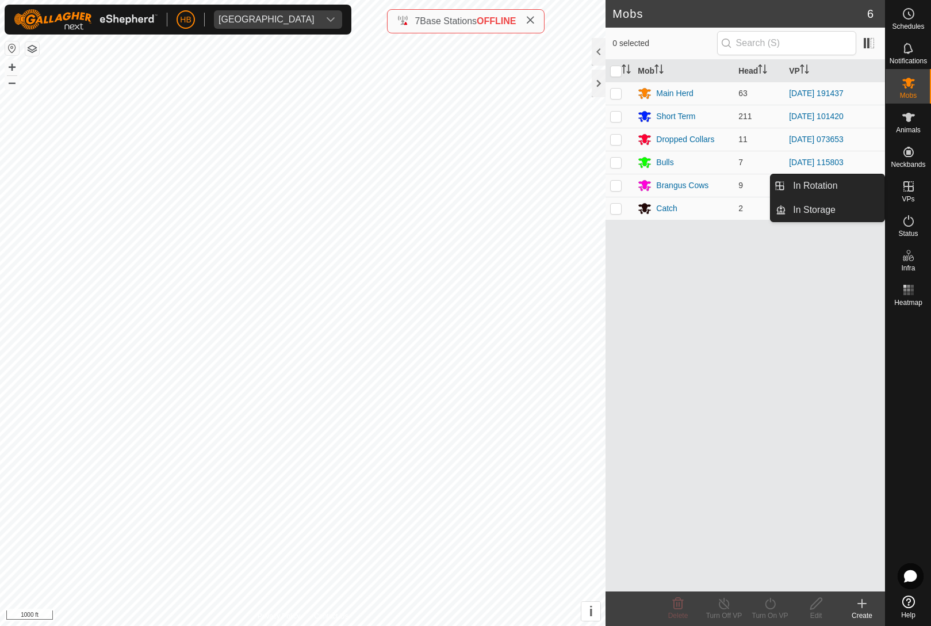
click at [842, 213] on link "In Storage" at bounding box center [835, 209] width 98 height 23
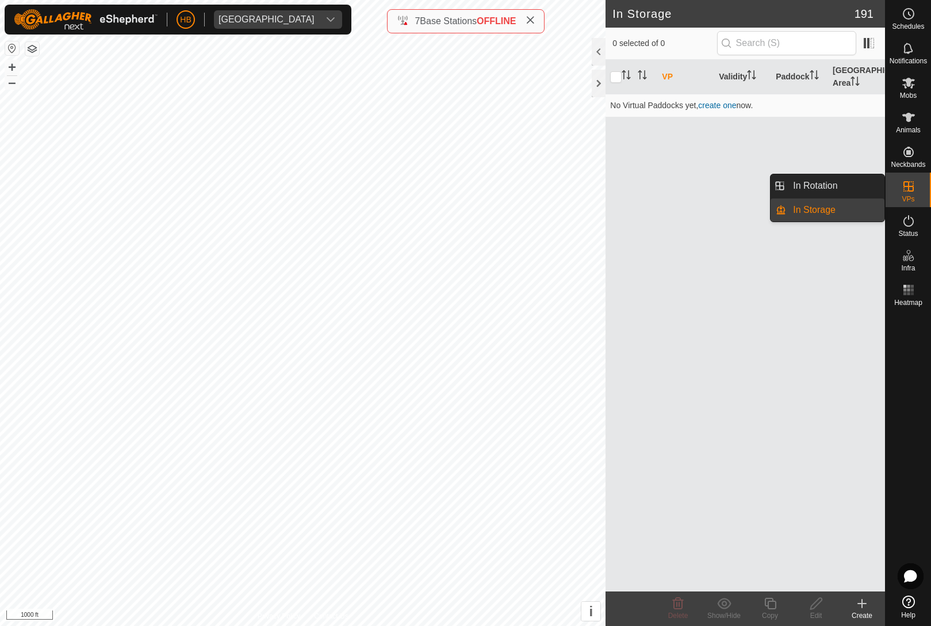
click at [858, 186] on link "In Rotation" at bounding box center [835, 185] width 98 height 23
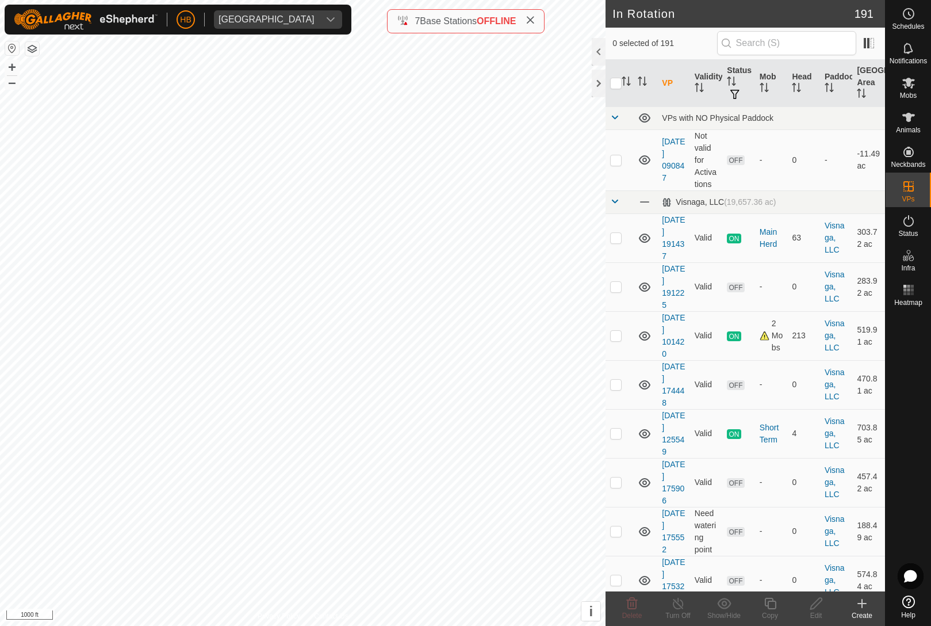
click at [631, 79] on icon "Activate to sort" at bounding box center [626, 81] width 9 height 9
click at [611, 86] on input "checkbox" at bounding box center [616, 84] width 12 height 12
checkbox input "true"
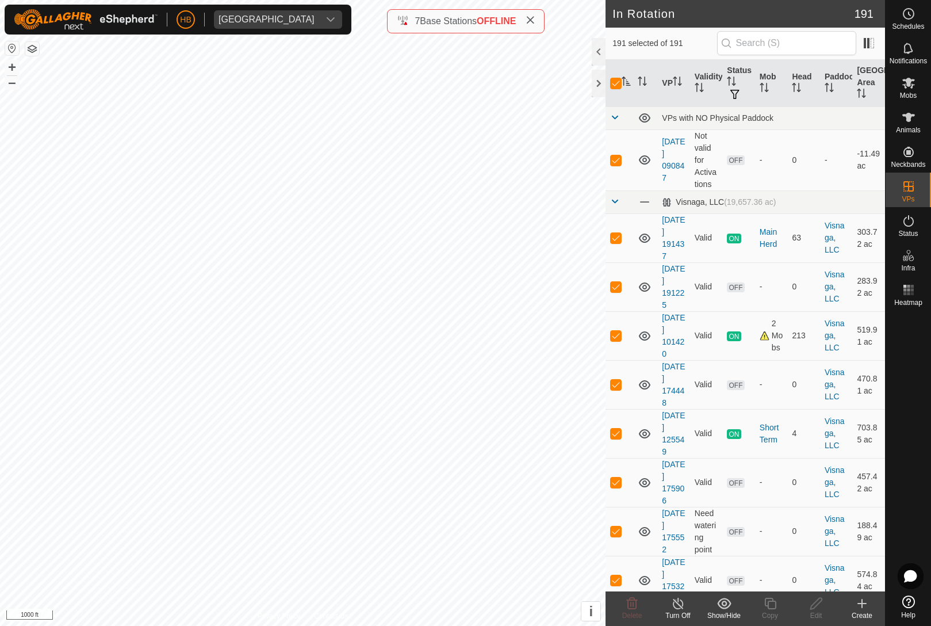
checkbox input "true"
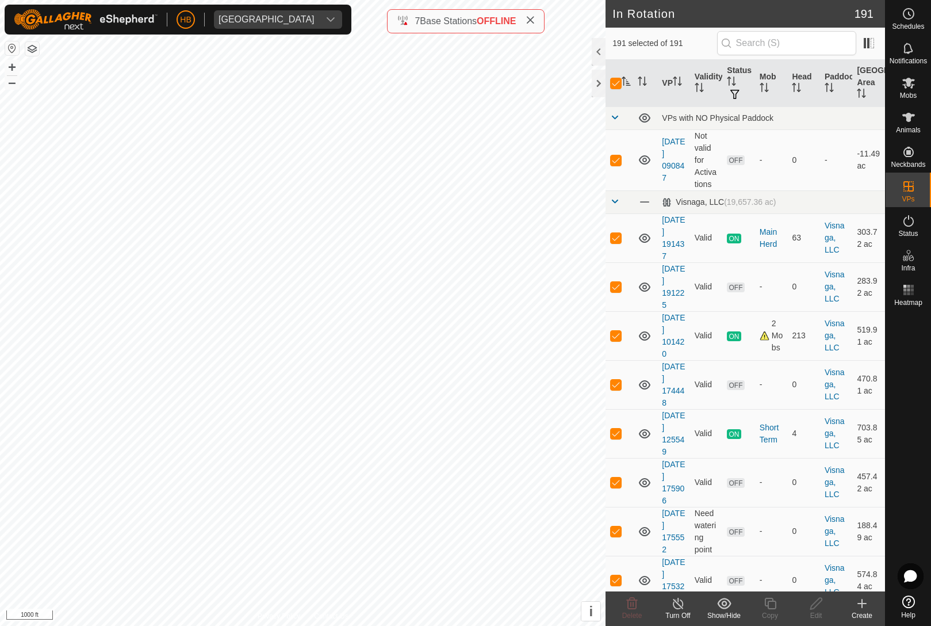
checkbox input "true"
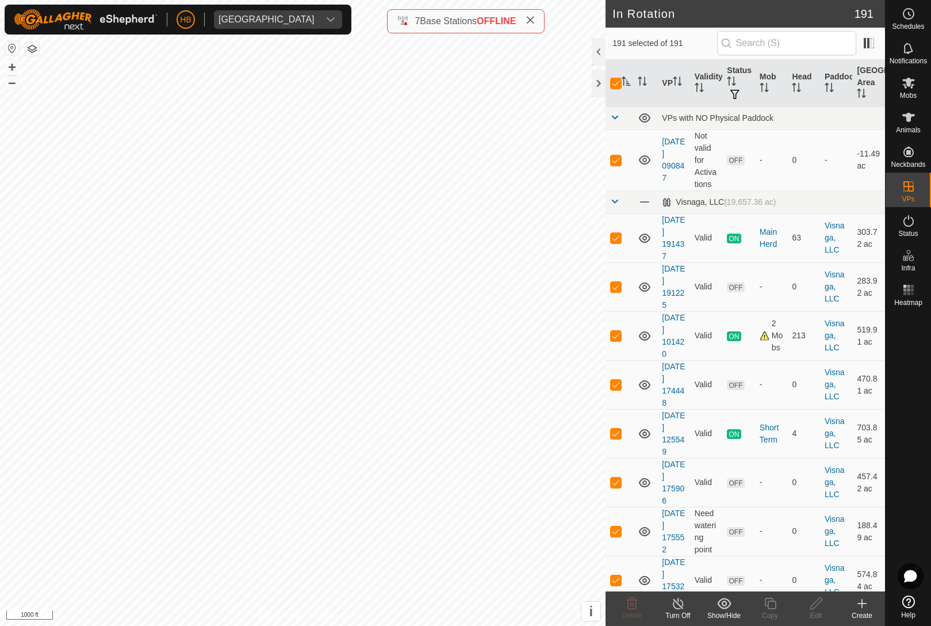
checkbox input "true"
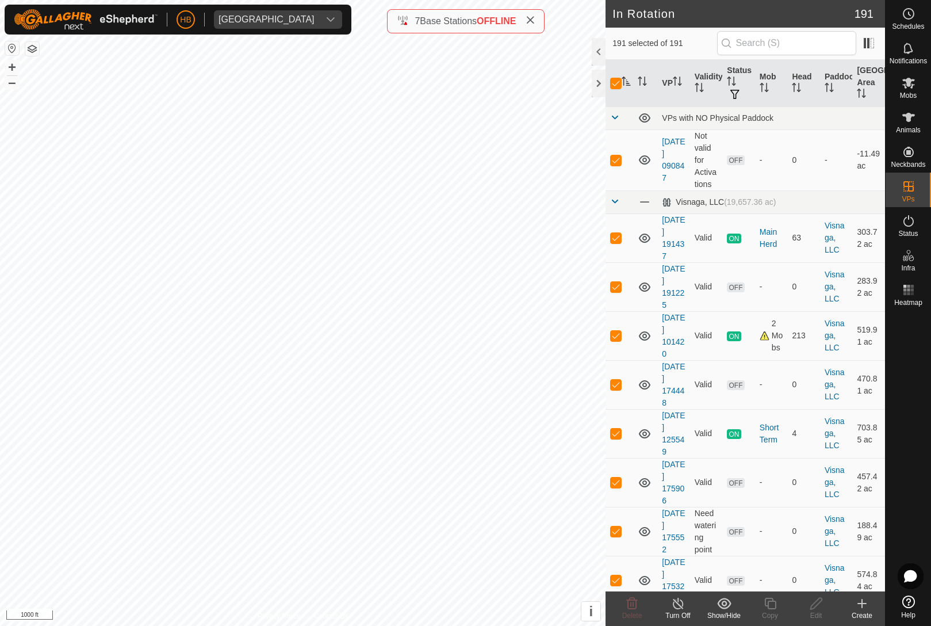
checkbox input "true"
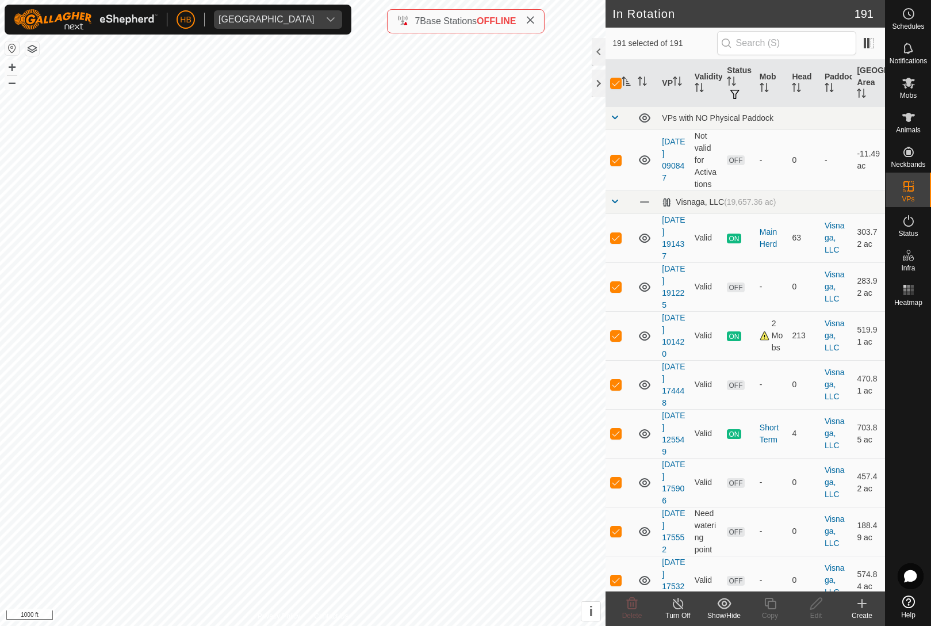
checkbox input "true"
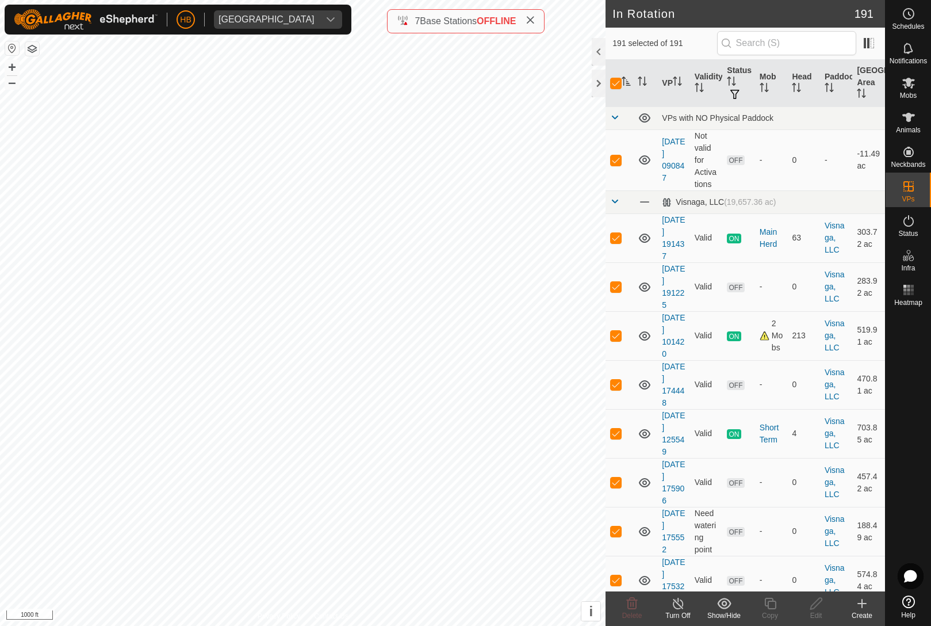
checkbox input "true"
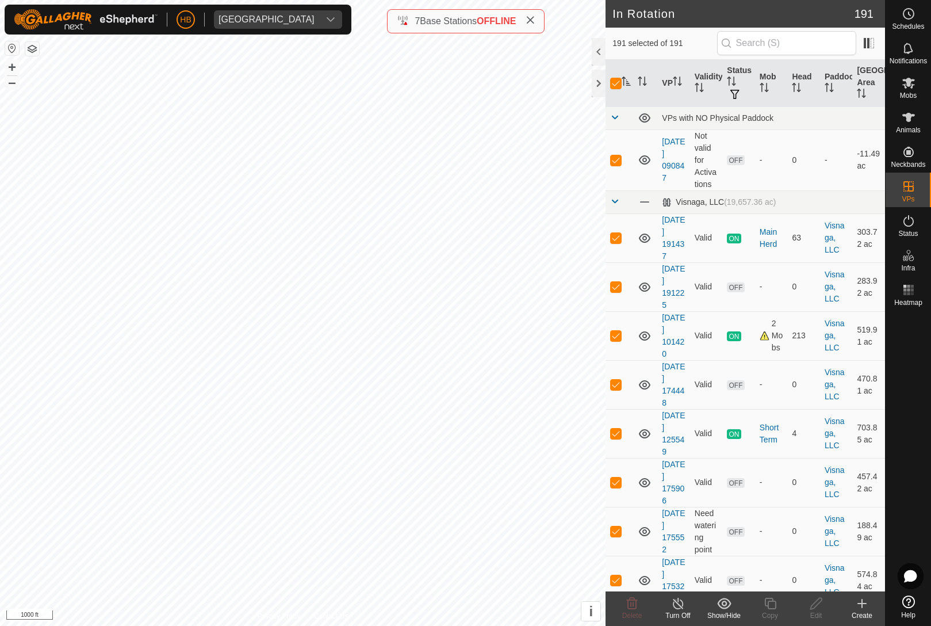
checkbox input "true"
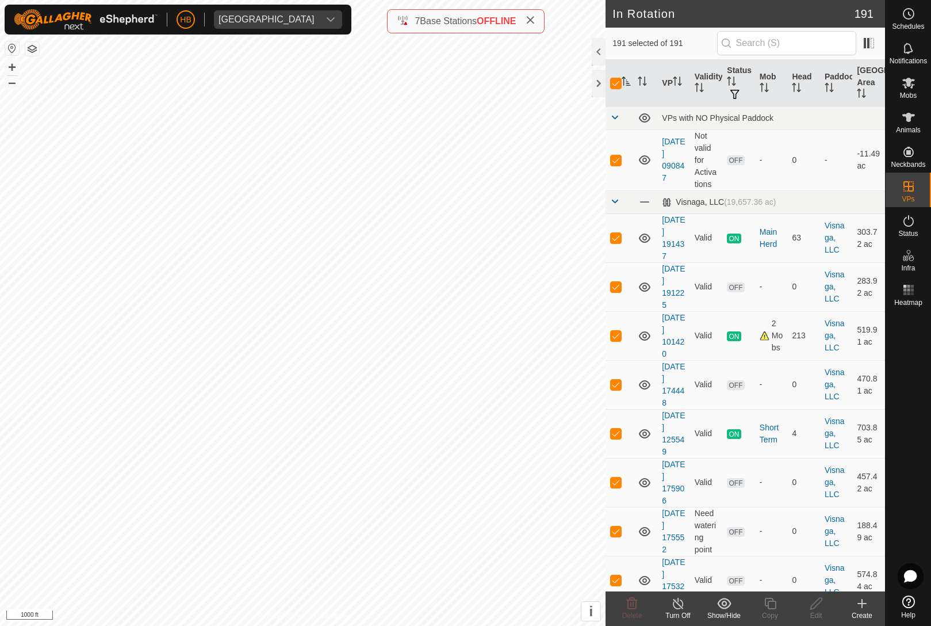
checkbox input "true"
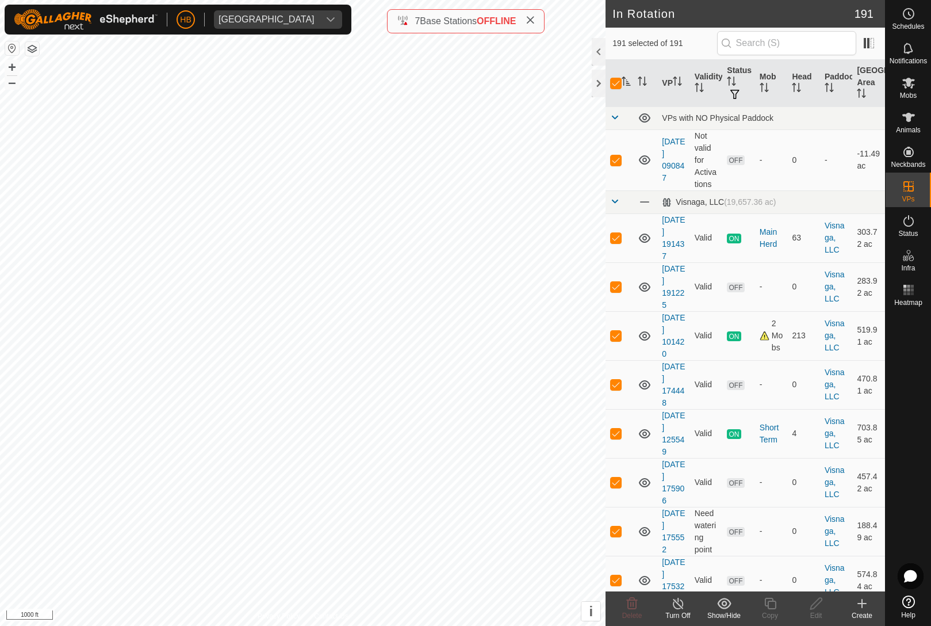
checkbox input "true"
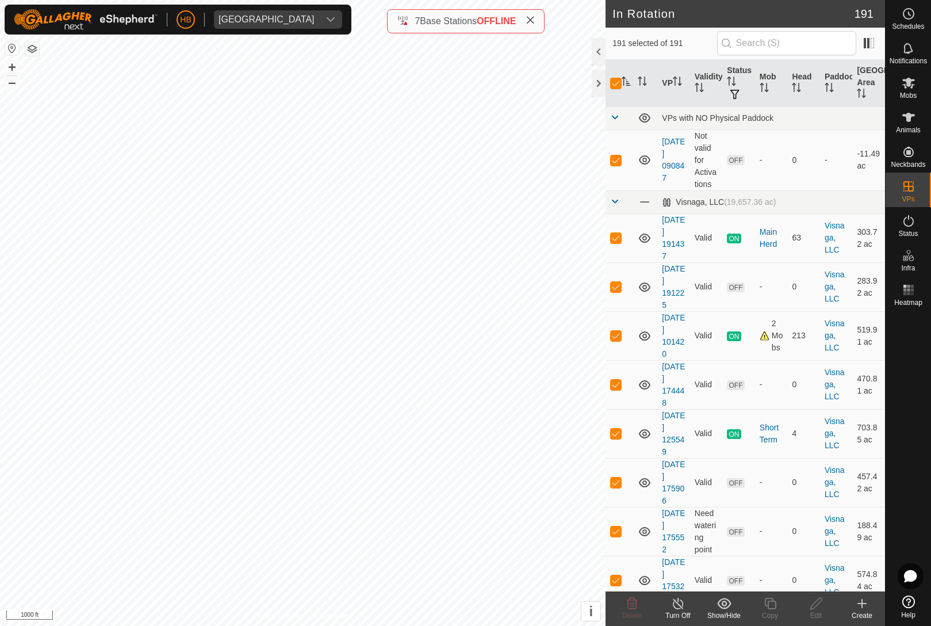
checkbox input "true"
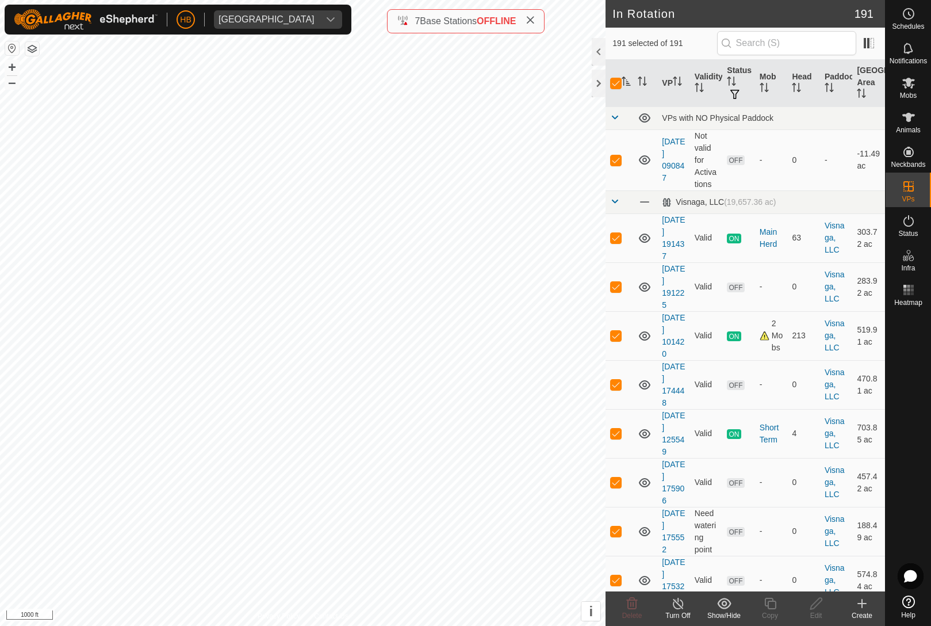
checkbox input "true"
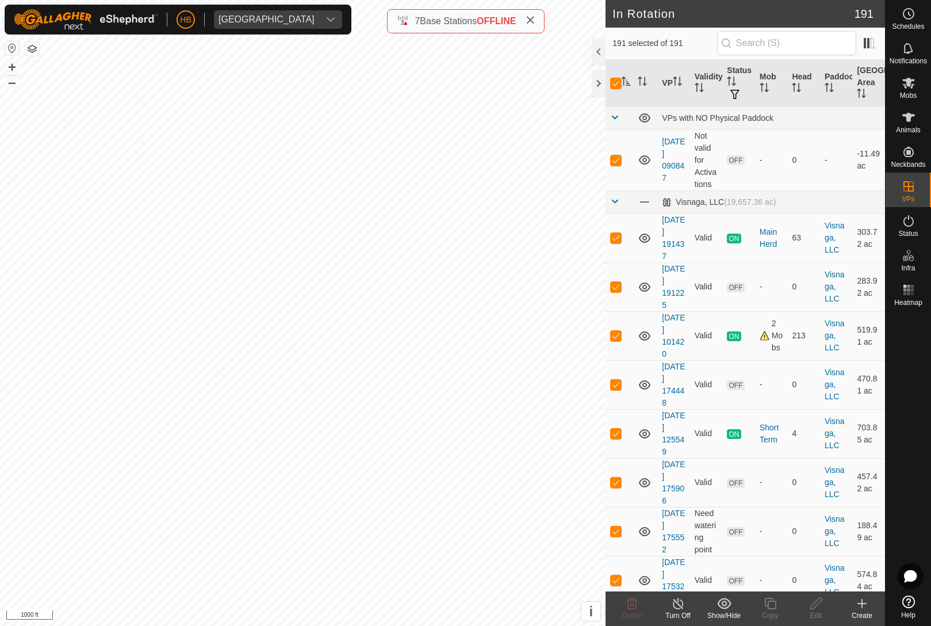
checkbox input "true"
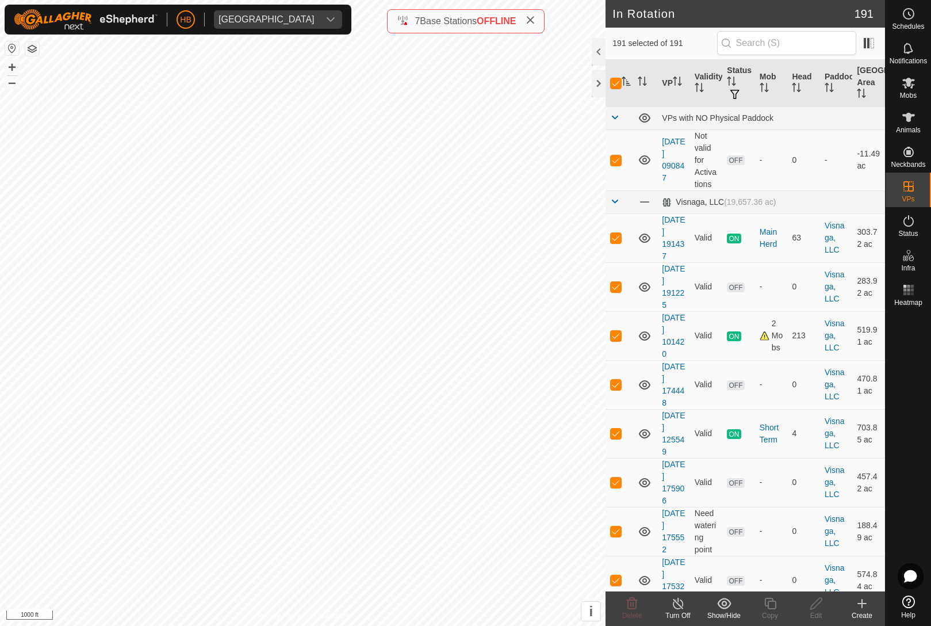
checkbox input "true"
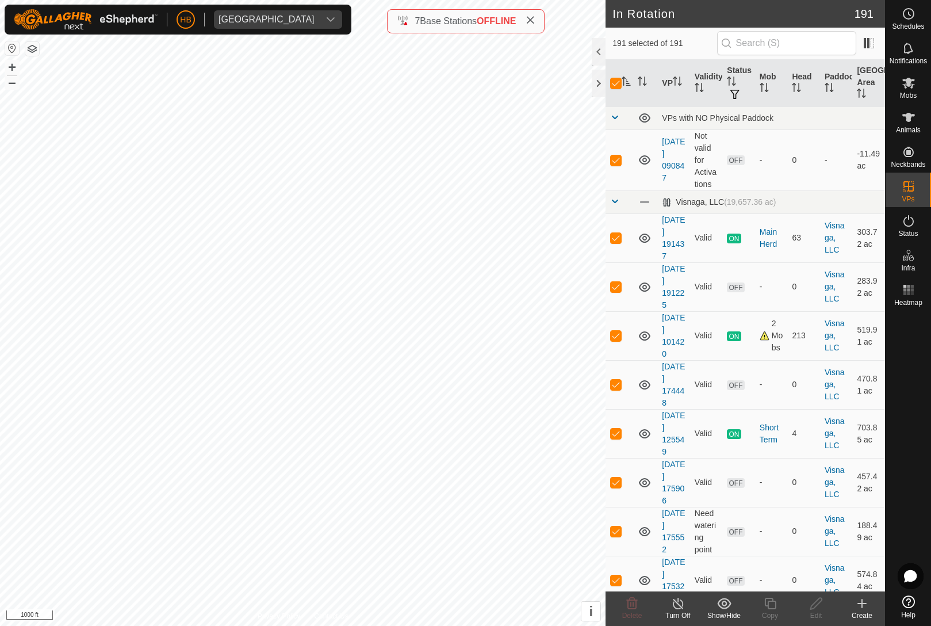
checkbox input "true"
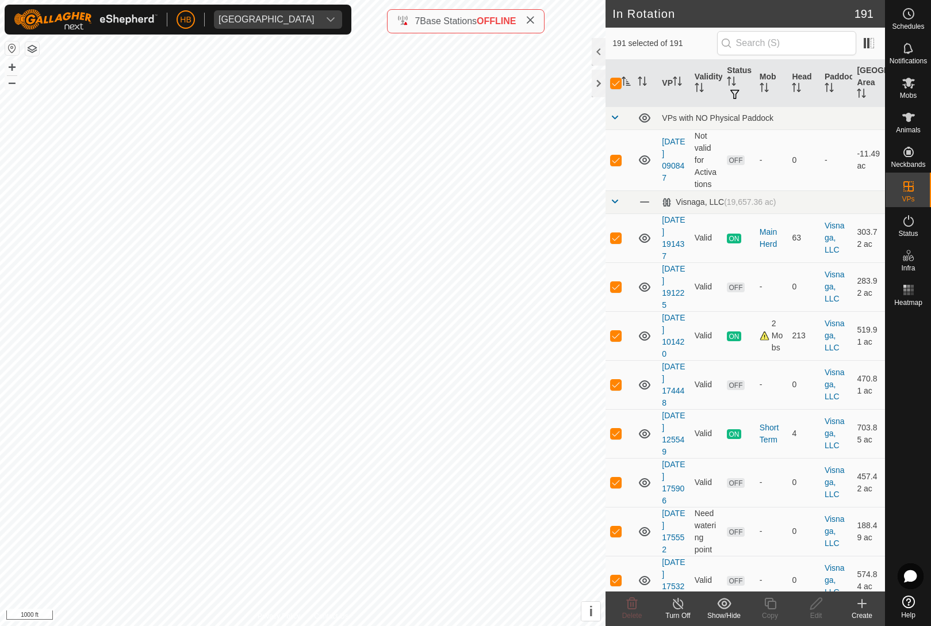
checkbox input "true"
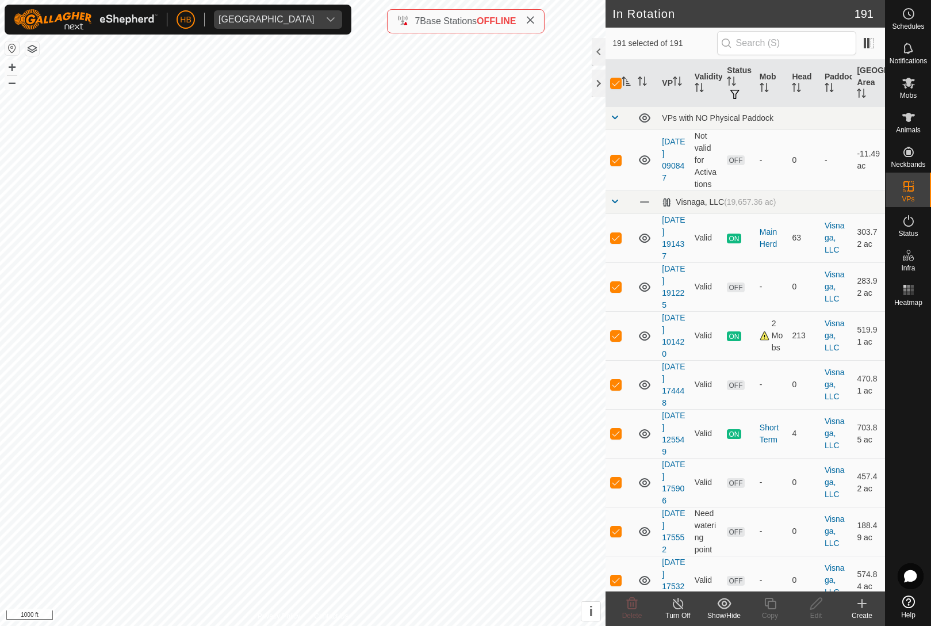
checkbox input "true"
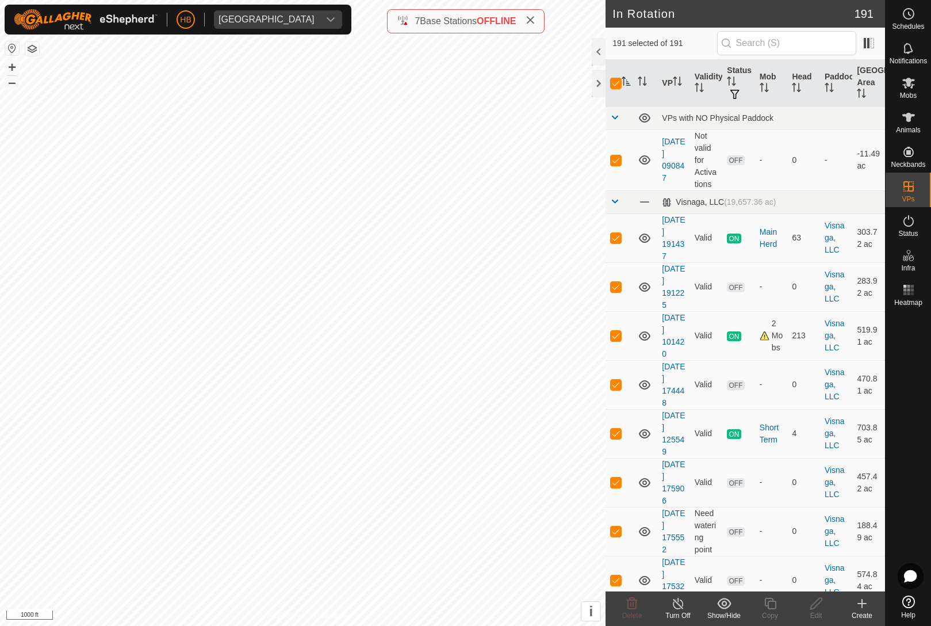
checkbox input "true"
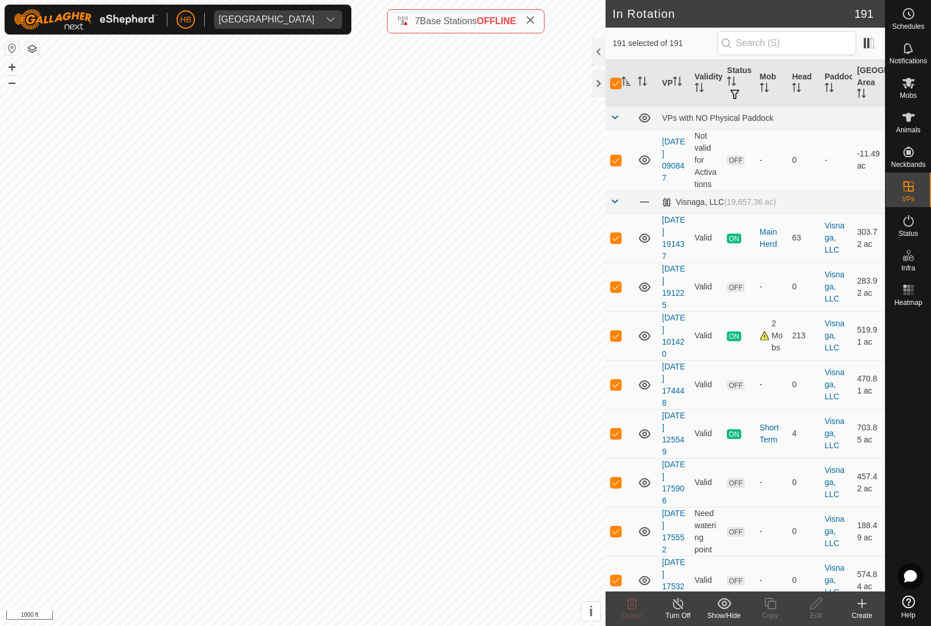
checkbox input "true"
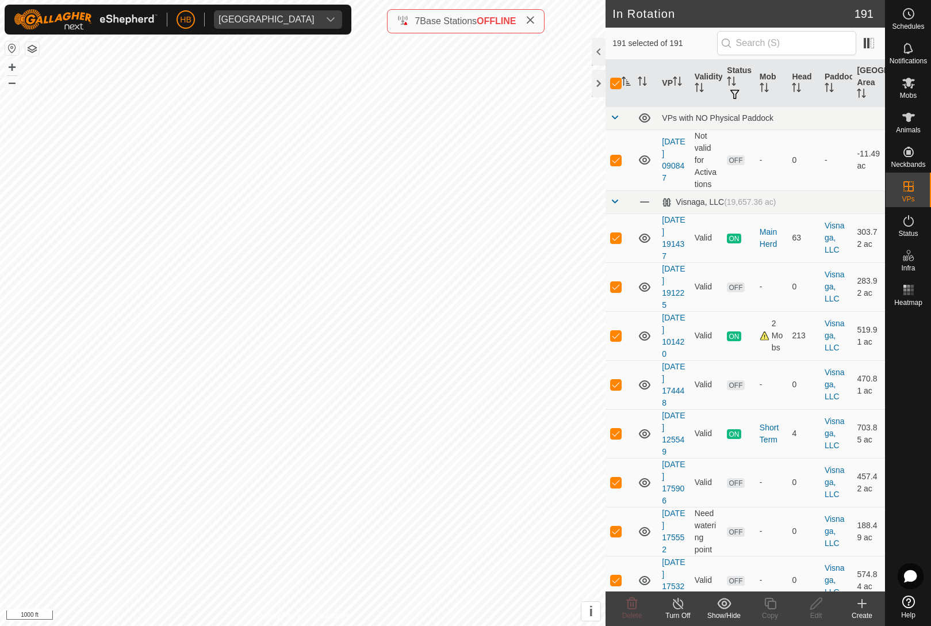
checkbox input "true"
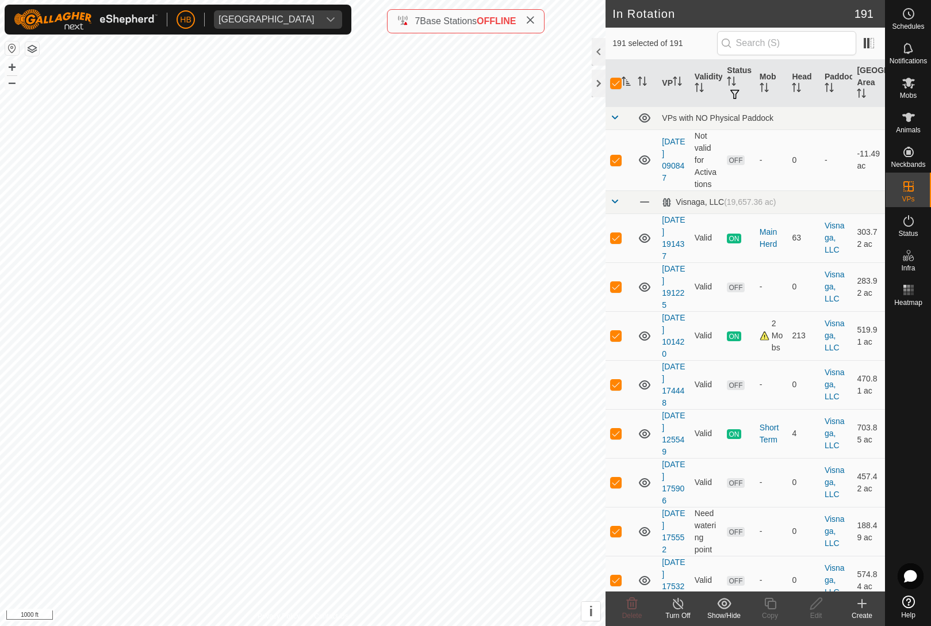
checkbox input "true"
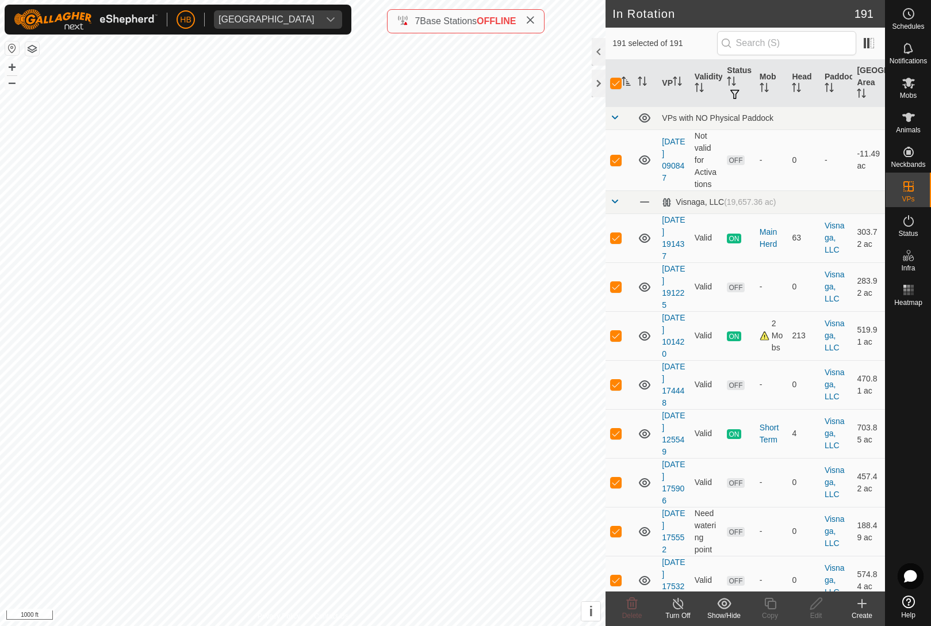
checkbox input "true"
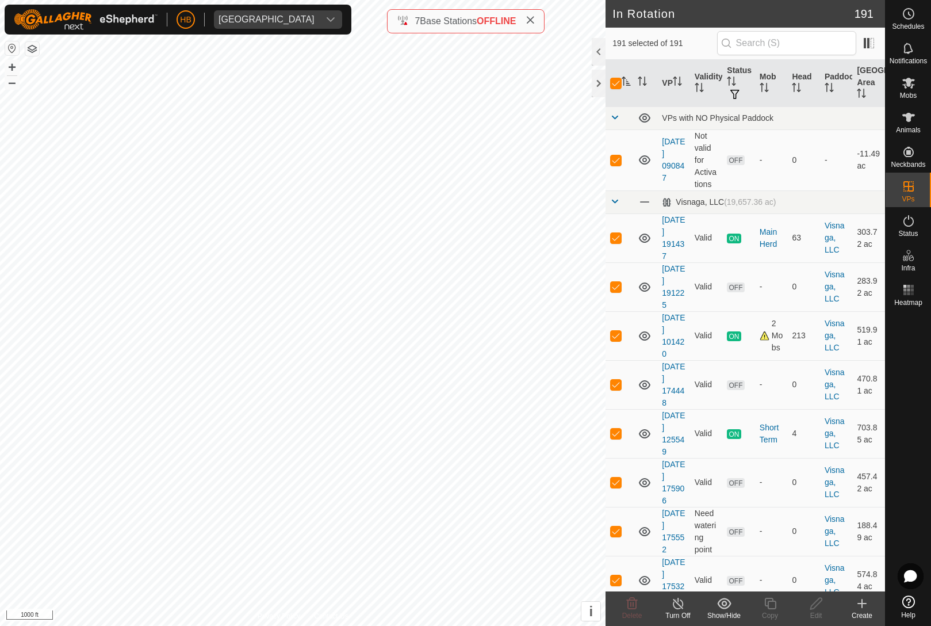
checkbox input "true"
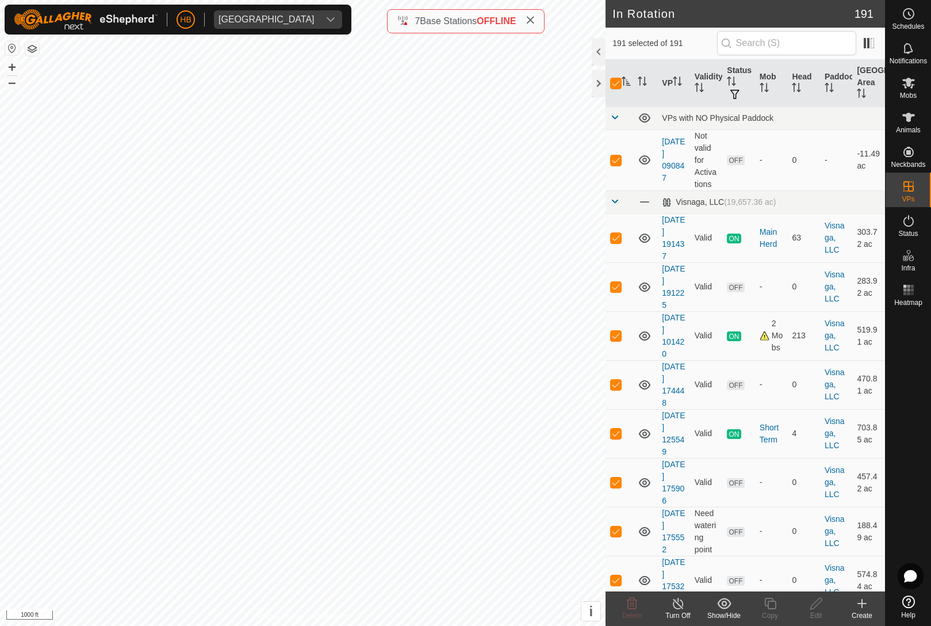
checkbox input "true"
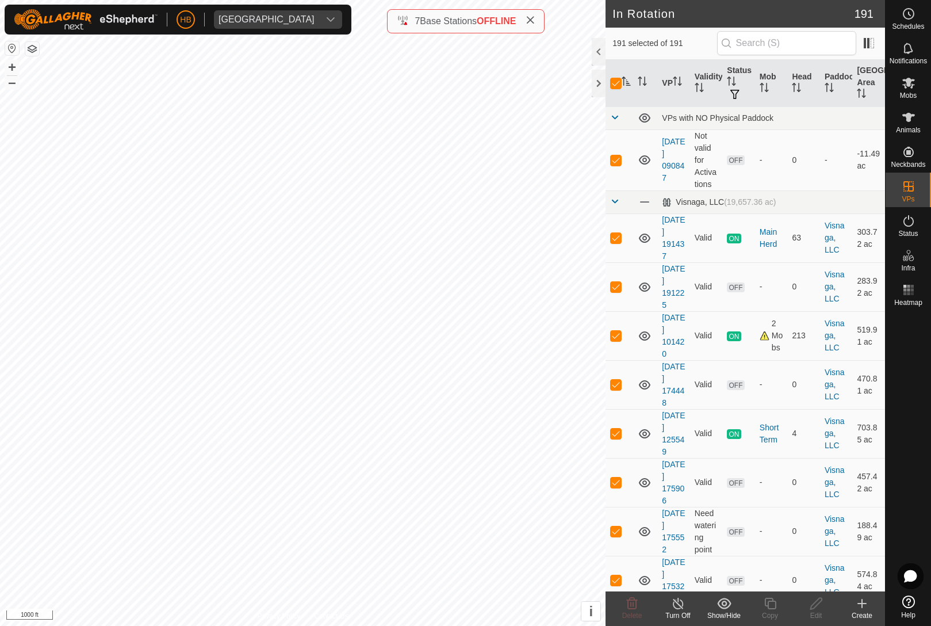
checkbox input "true"
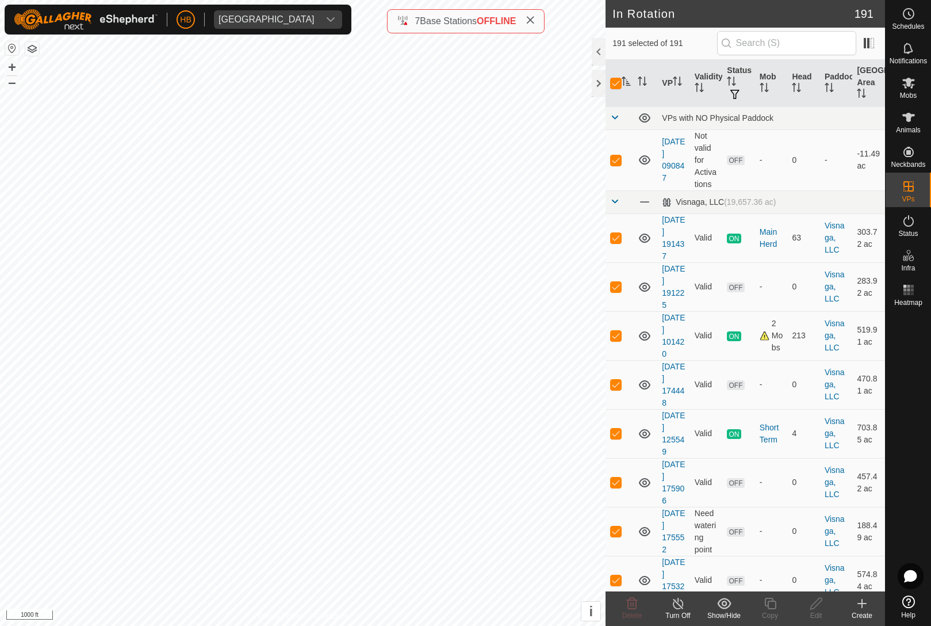
checkbox input "true"
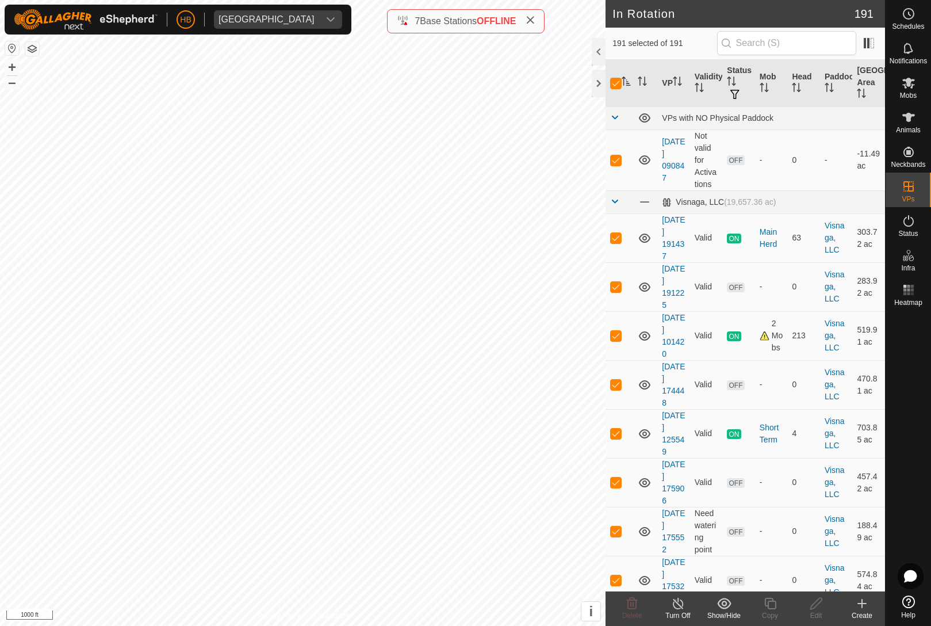
checkbox input "true"
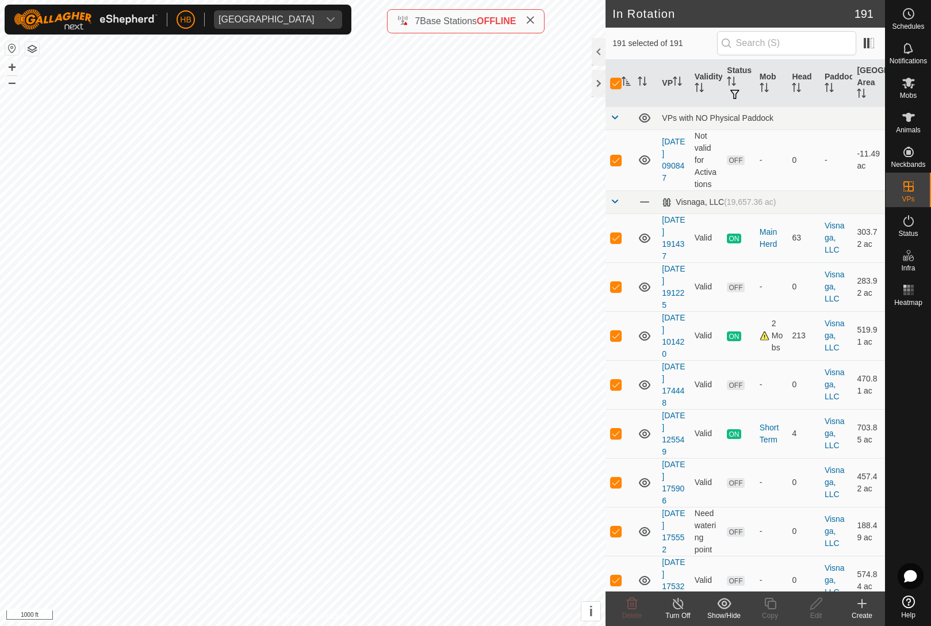
checkbox input "true"
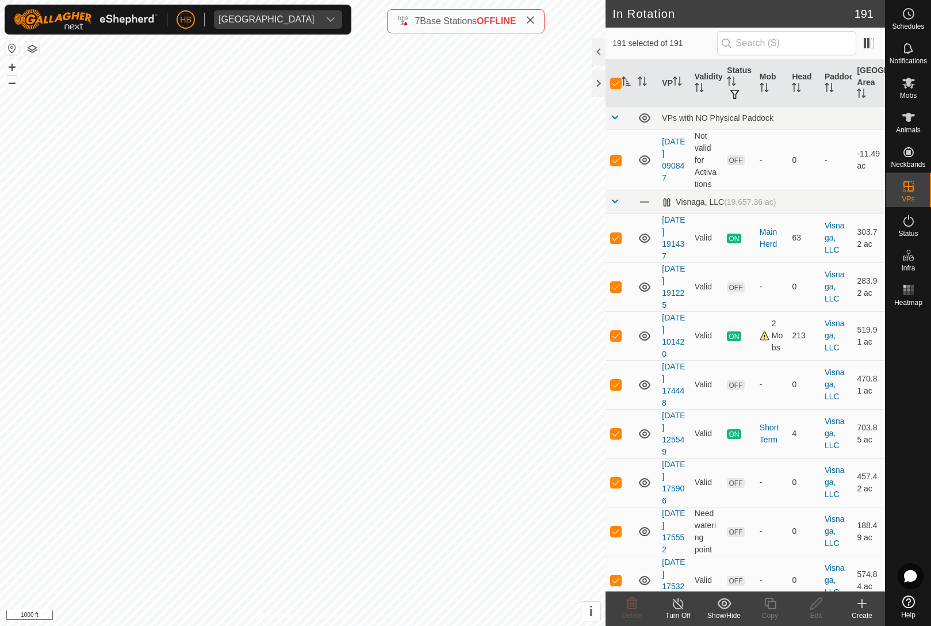
checkbox input "true"
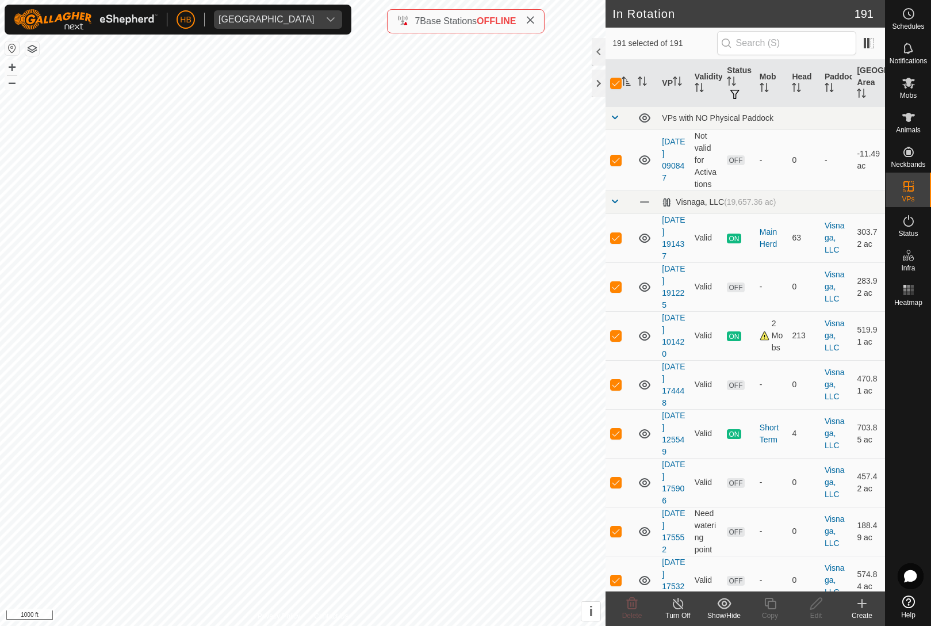
checkbox input "true"
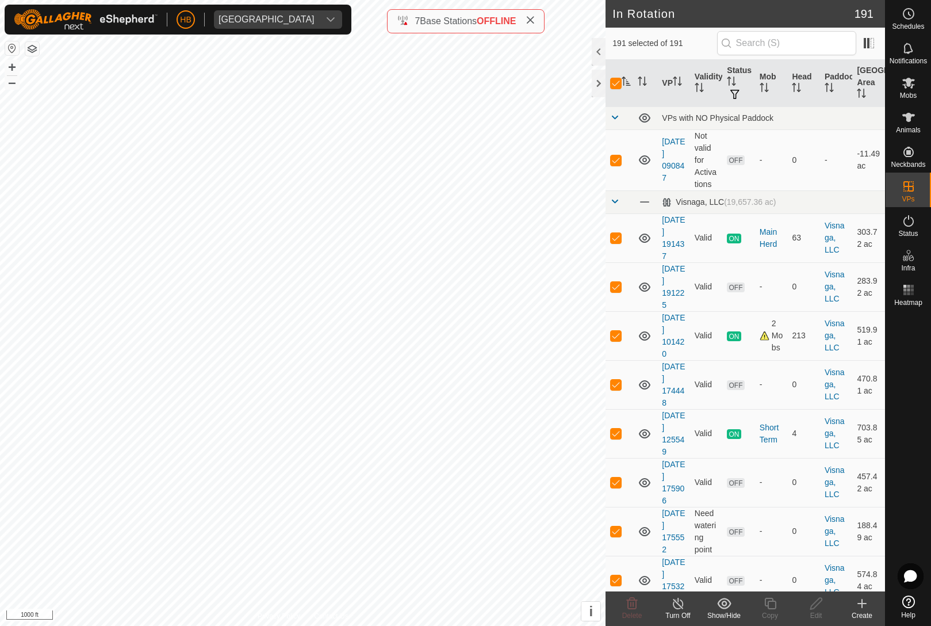
checkbox input "true"
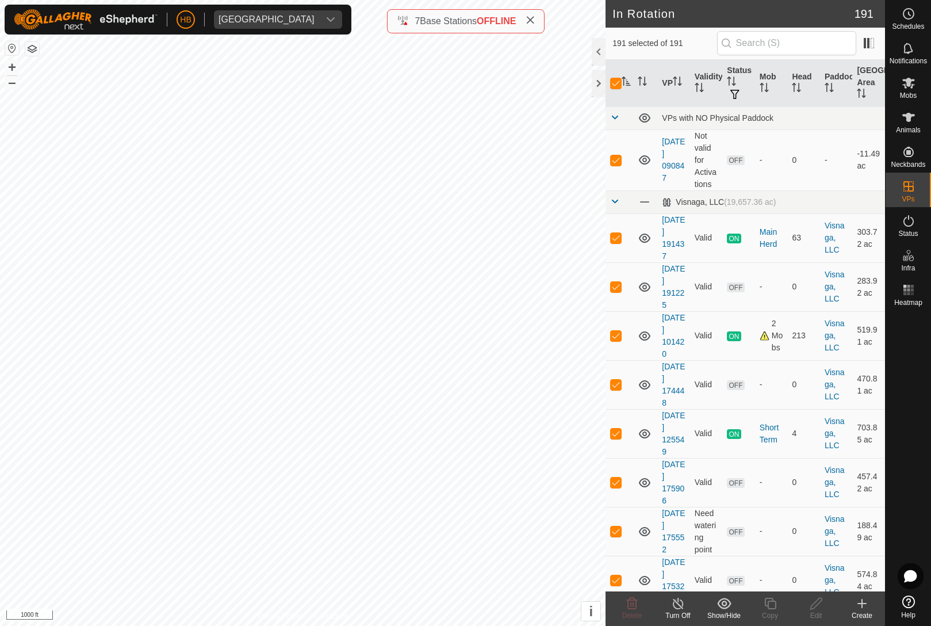
checkbox input "true"
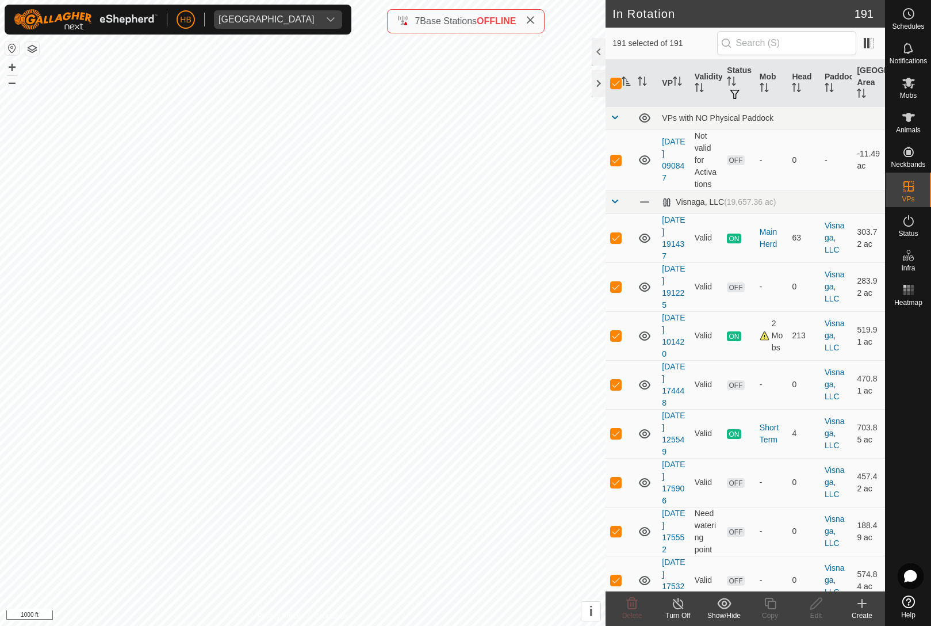
checkbox input "true"
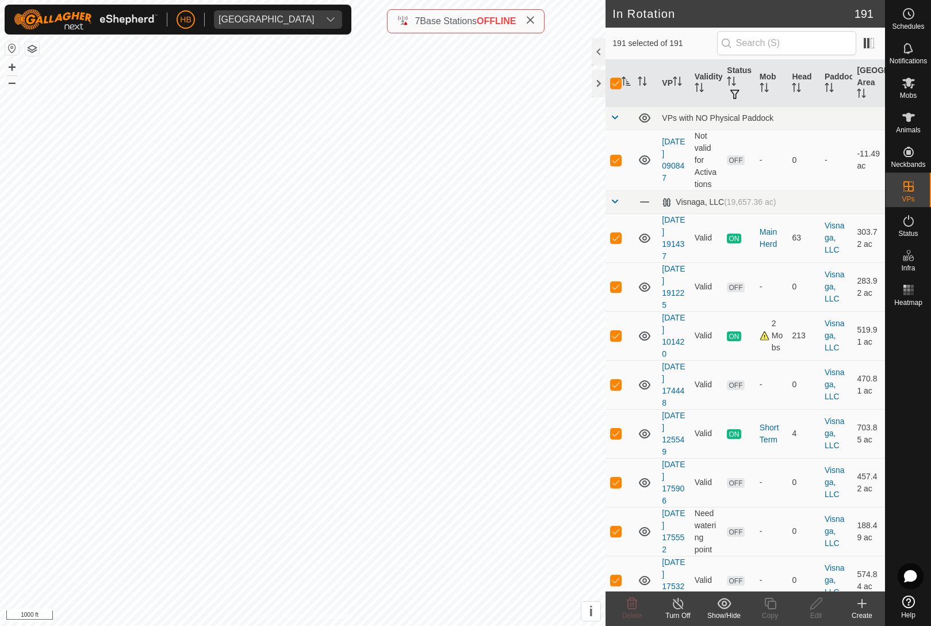
checkbox input "true"
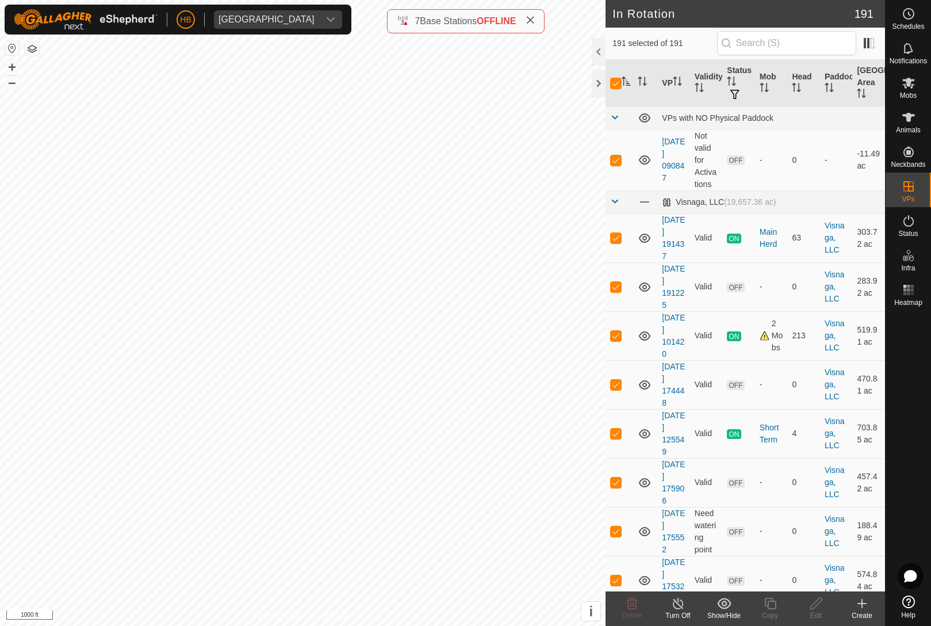
checkbox input "true"
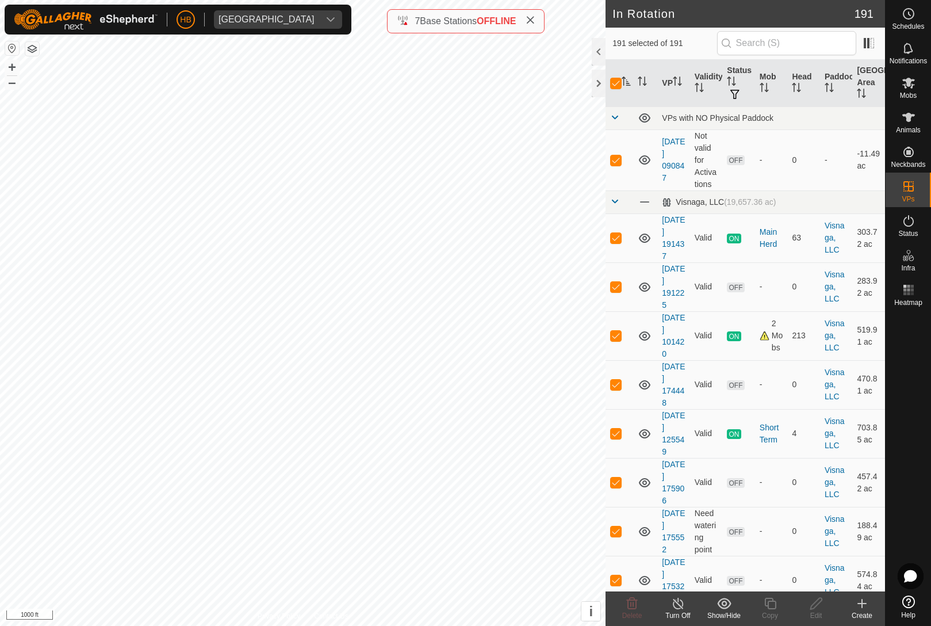
checkbox input "true"
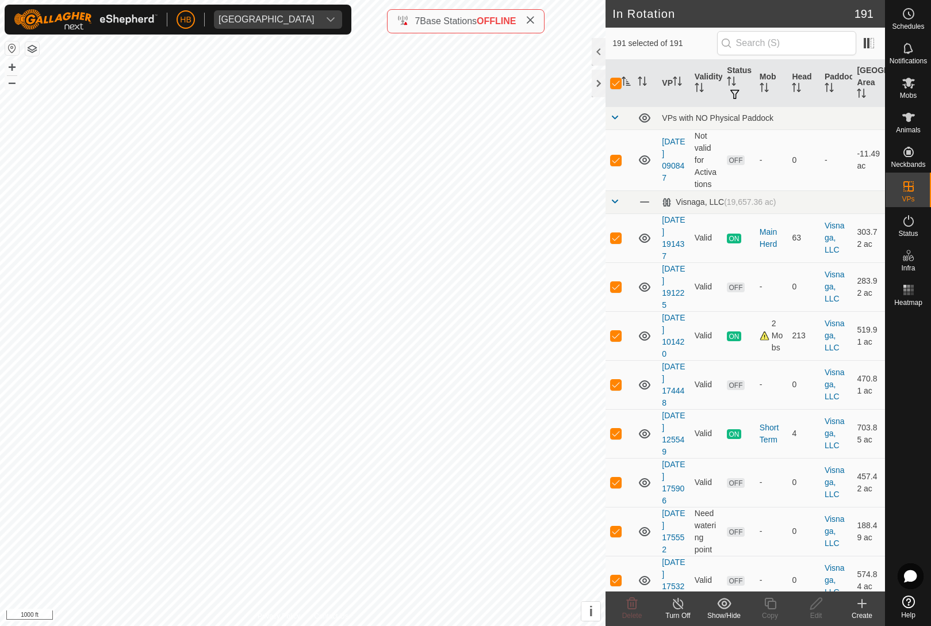
checkbox input "true"
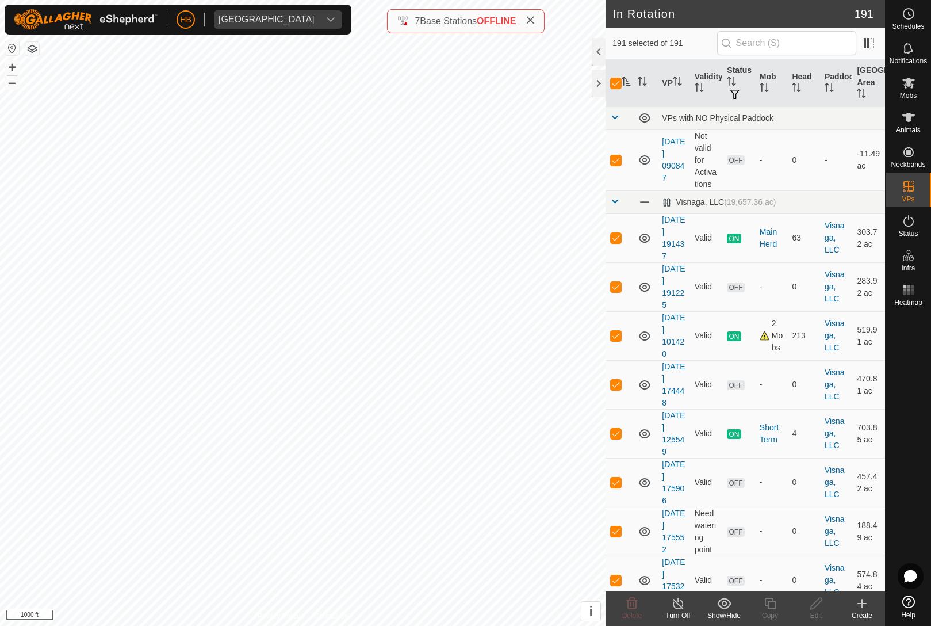
checkbox input "true"
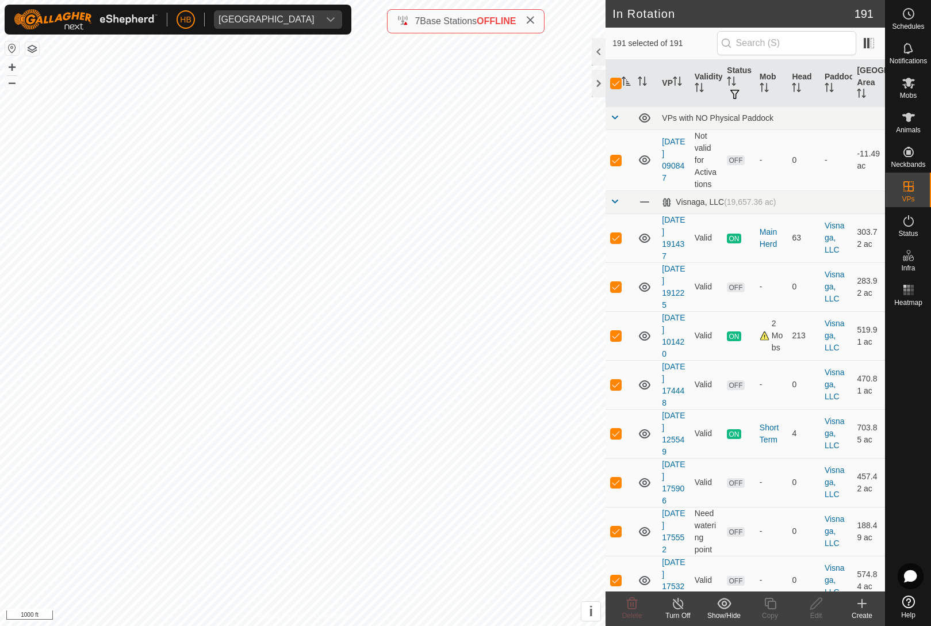
checkbox input "true"
click at [629, 85] on icon "Activate to sort" at bounding box center [626, 81] width 9 height 9
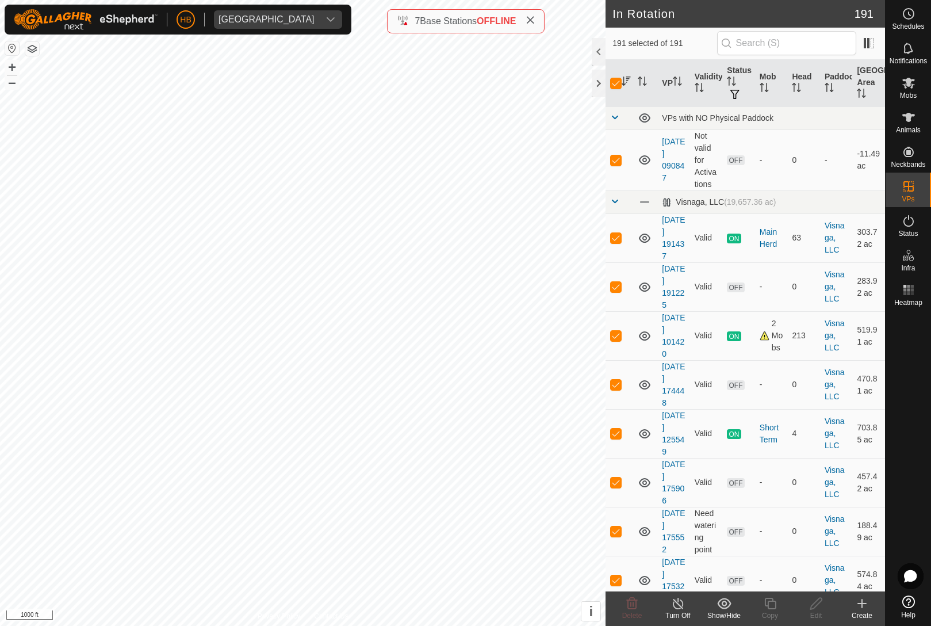
click at [727, 607] on icon at bounding box center [724, 603] width 14 height 11
click at [767, 552] on link "Hide" at bounding box center [759, 552] width 114 height 23
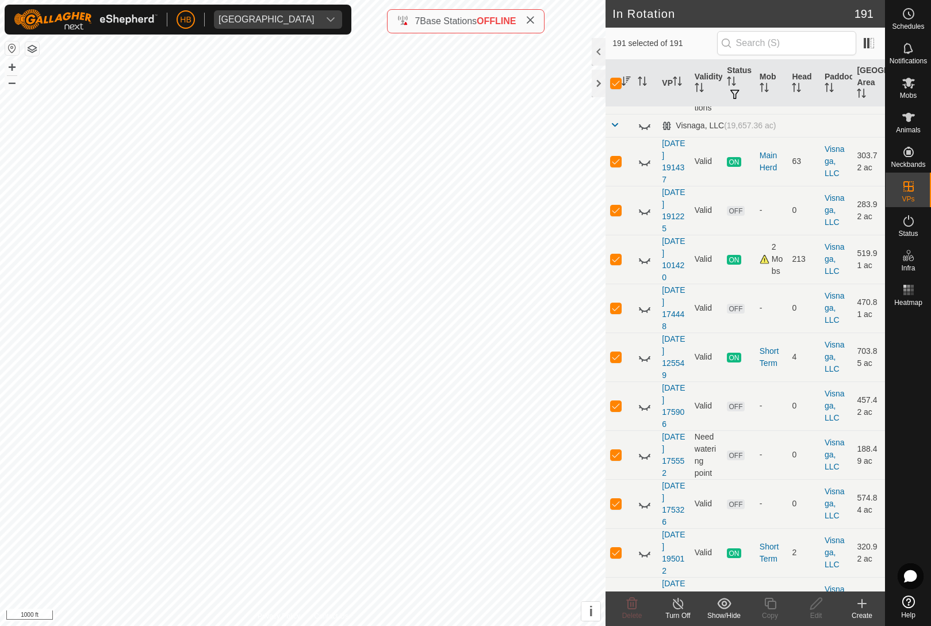
scroll to position [119, 0]
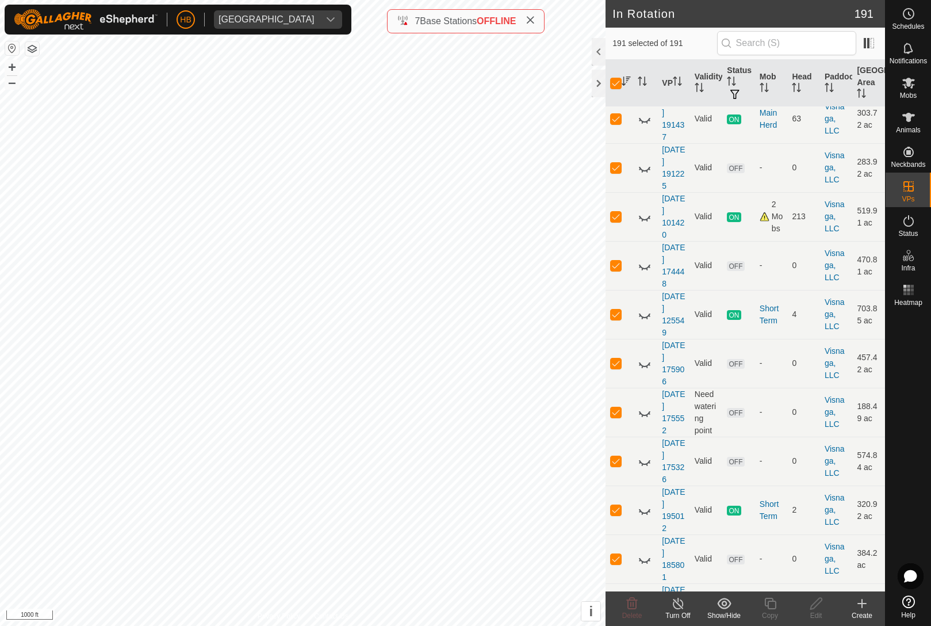
click at [725, 607] on icon at bounding box center [724, 604] width 14 height 14
click at [762, 555] on link "Hide" at bounding box center [759, 552] width 114 height 23
click at [732, 606] on show-hide-svg-icon at bounding box center [724, 604] width 46 height 14
click at [759, 561] on link "Hide" at bounding box center [759, 552] width 114 height 23
click at [730, 609] on icon at bounding box center [724, 604] width 14 height 14
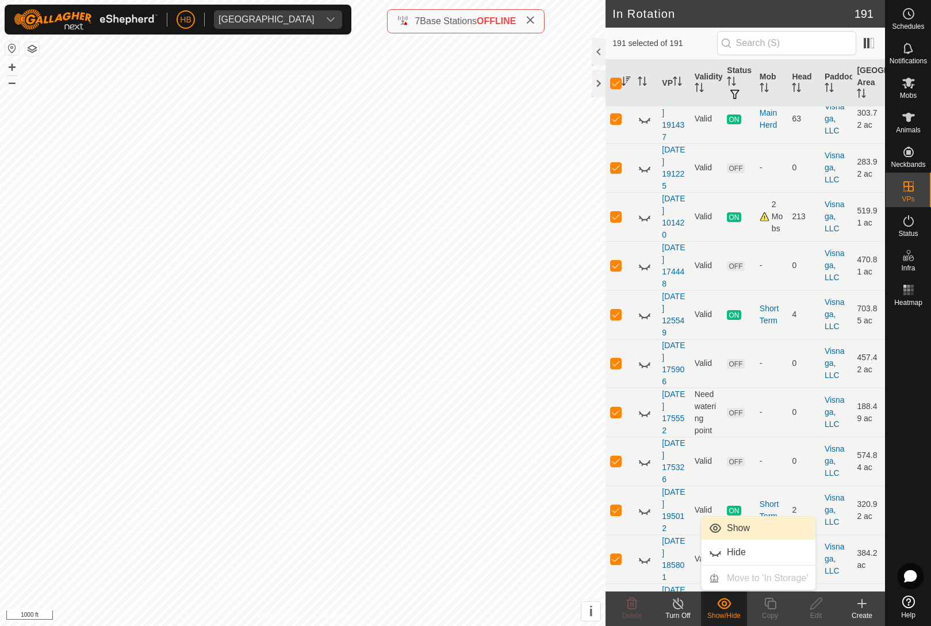
click at [775, 523] on link "Show" at bounding box center [759, 528] width 114 height 23
click at [630, 78] on icon "Activate to sort" at bounding box center [626, 81] width 9 height 9
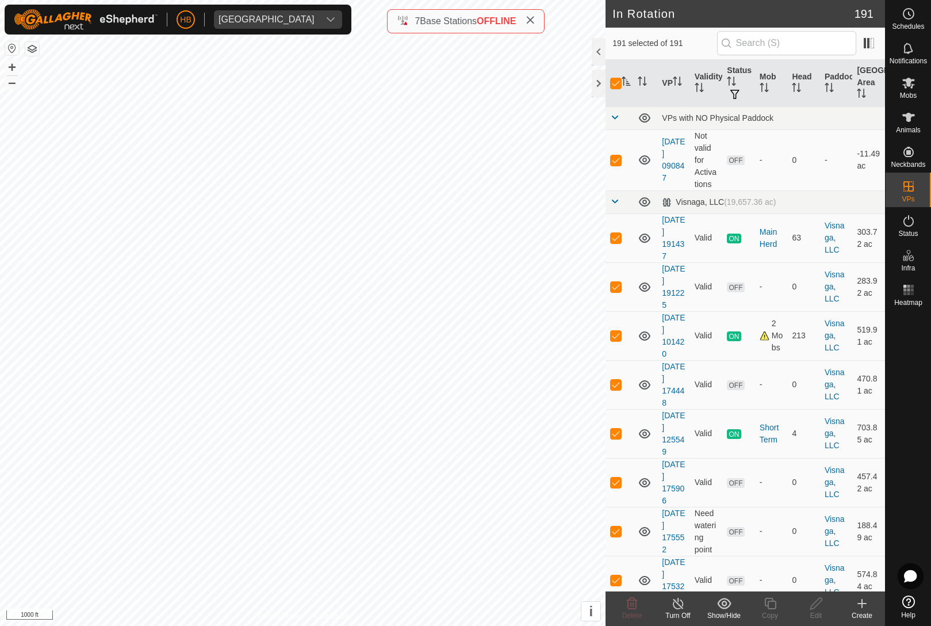
click at [614, 87] on input "checkbox" at bounding box center [616, 84] width 12 height 12
checkbox input "false"
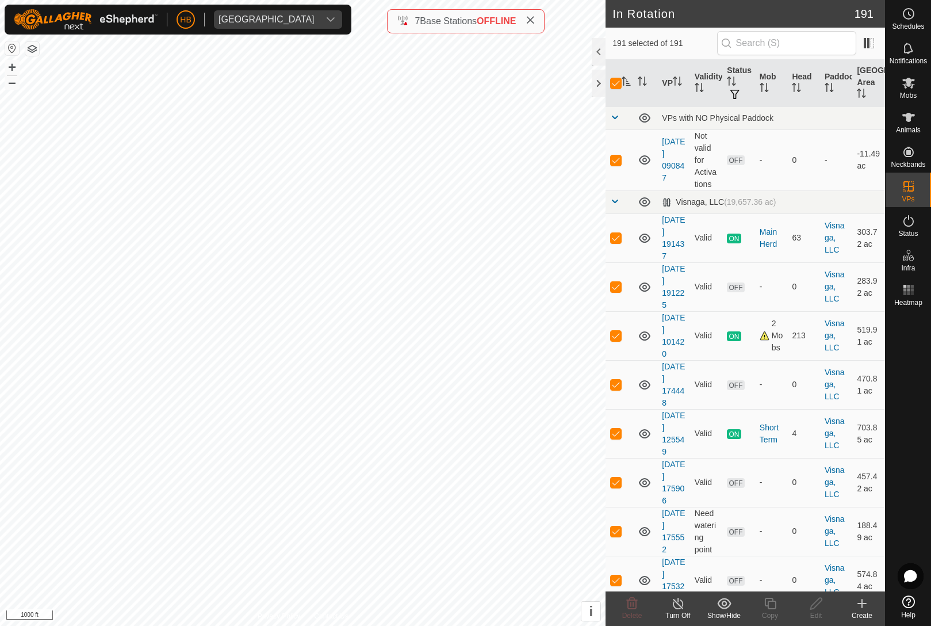
checkbox input "false"
